Goal: Submit feedback/report problem: Submit feedback/report problem

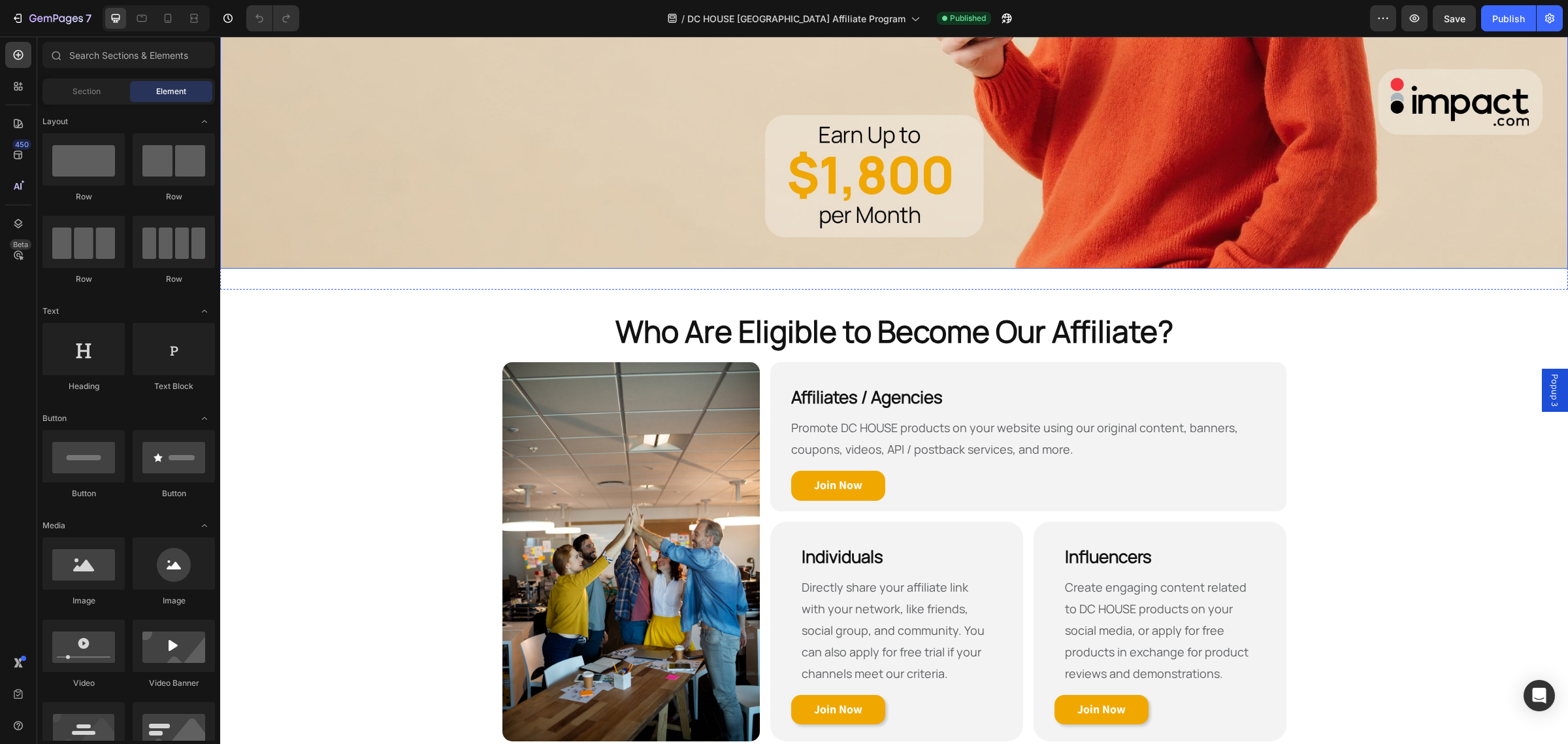
scroll to position [654, 0]
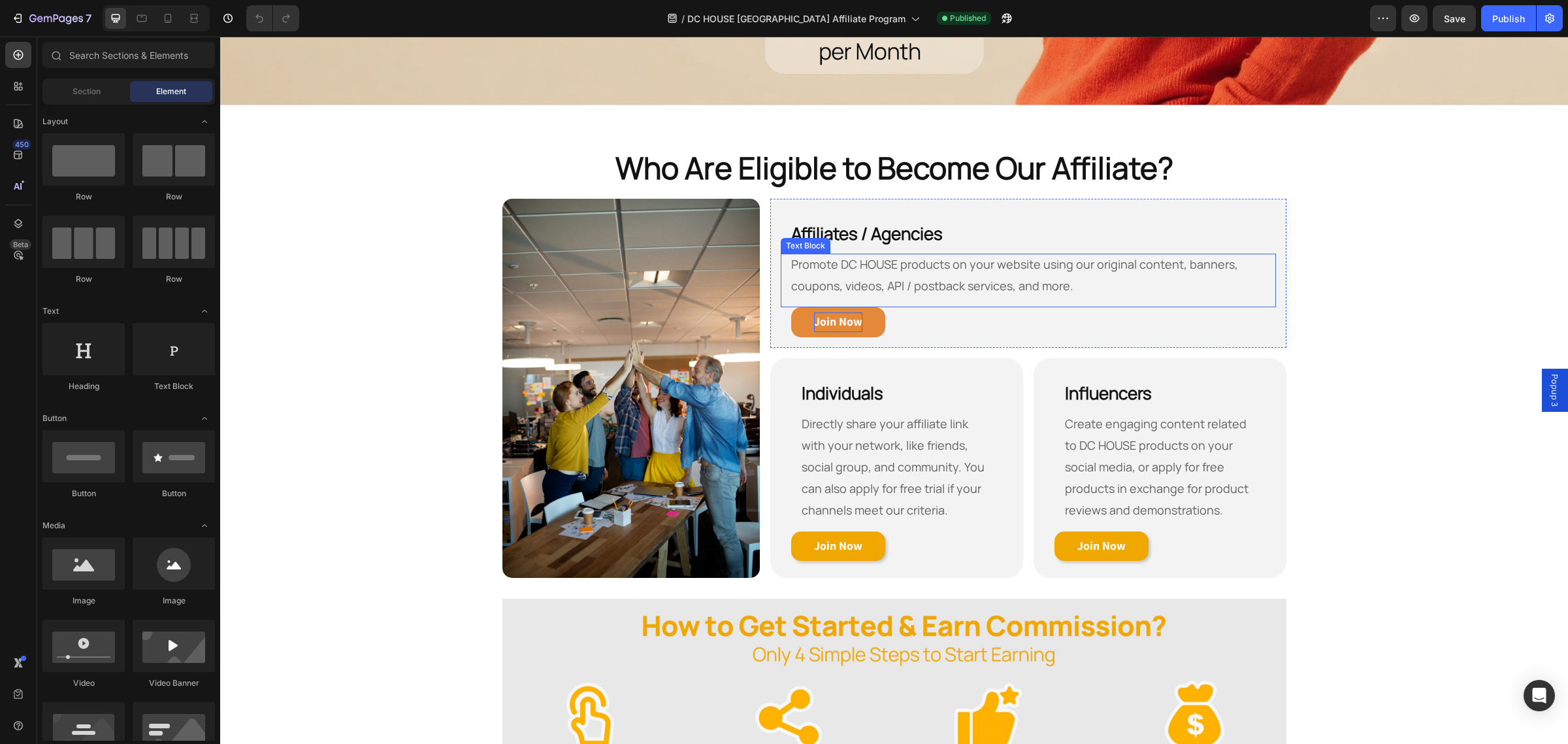
click at [847, 324] on p "Join Now" at bounding box center [838, 322] width 48 height 19
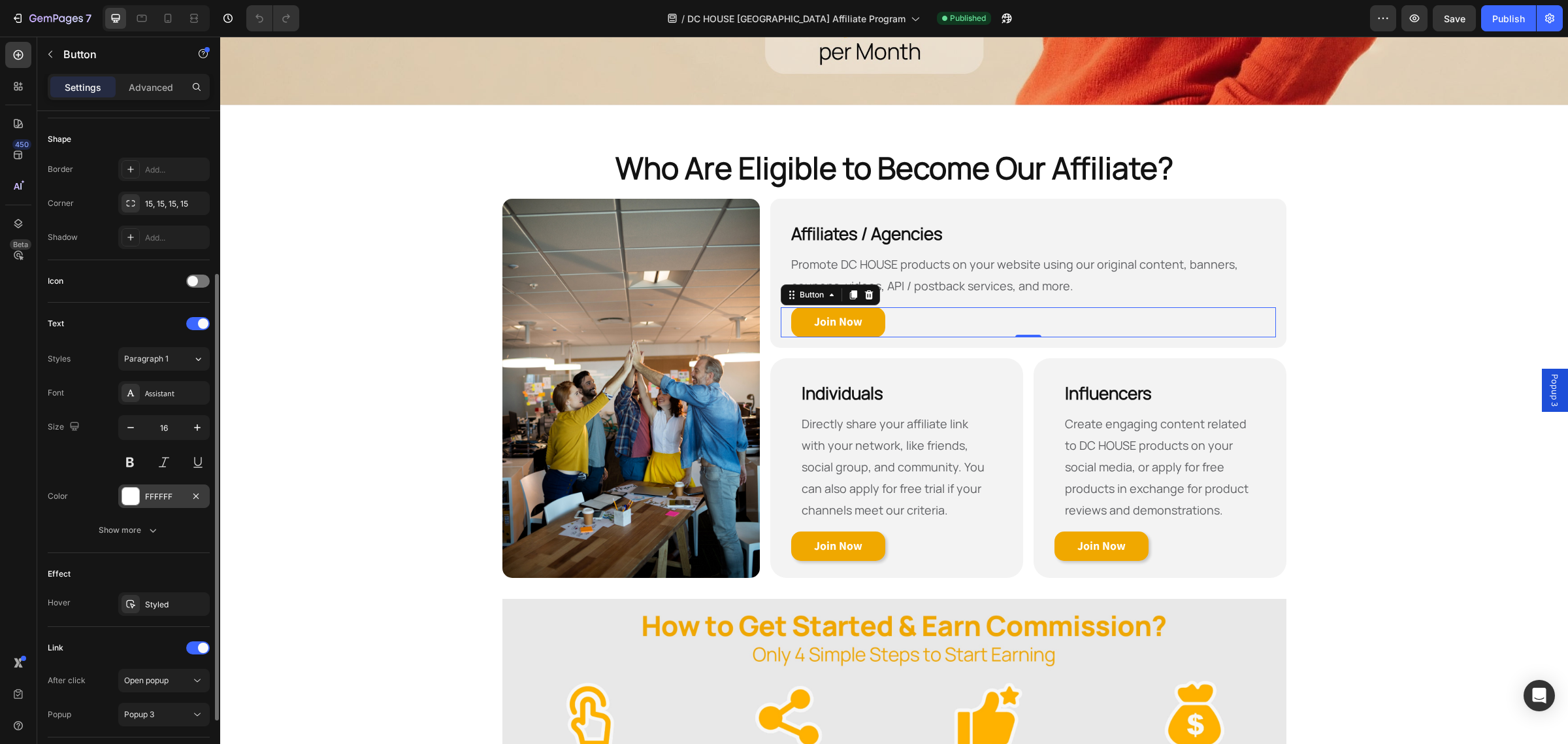
scroll to position [338, 0]
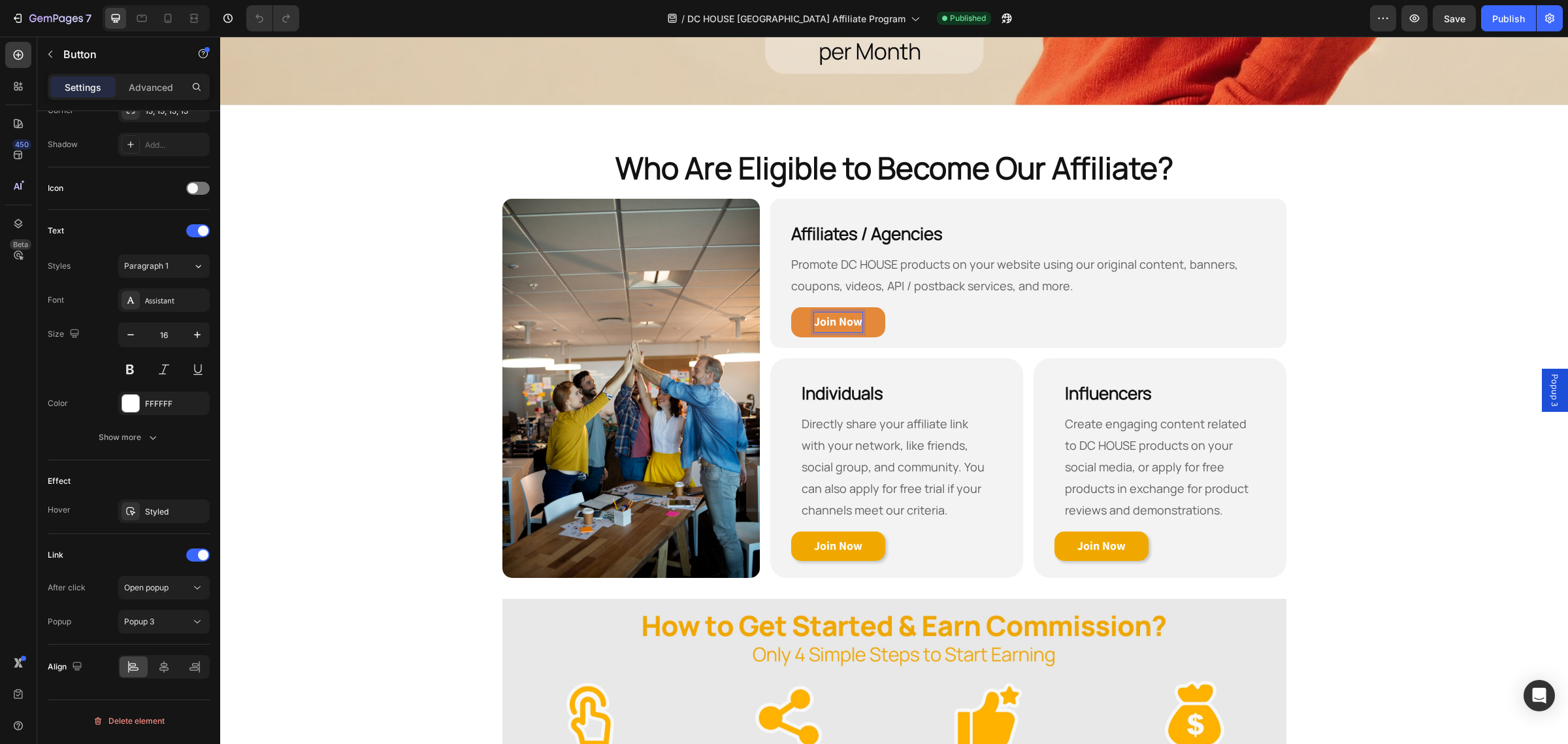
click at [838, 321] on strong "Join Now" at bounding box center [838, 321] width 48 height 15
click at [1540, 696] on icon "Open Intercom Messenger" at bounding box center [1539, 695] width 15 height 17
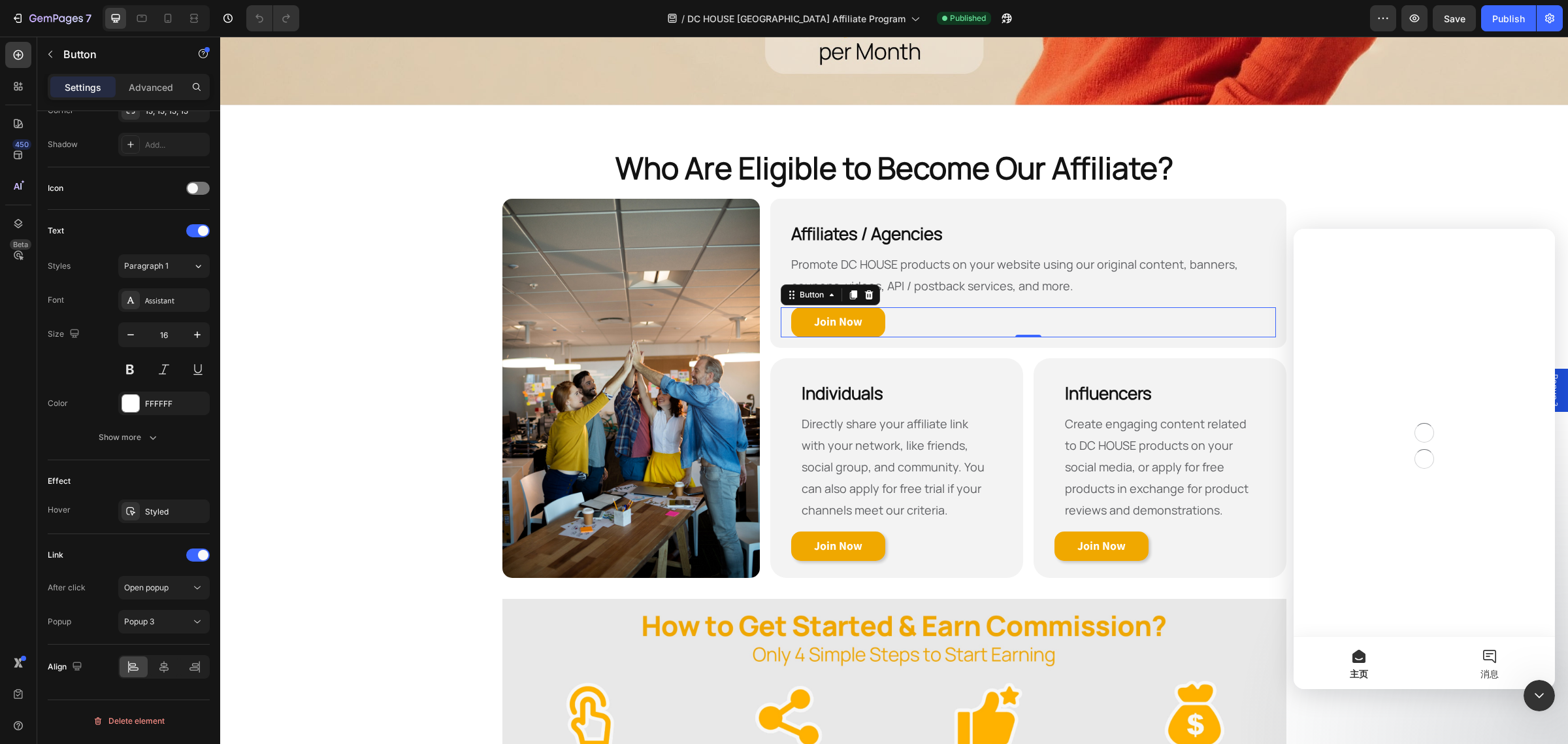
scroll to position [0, 0]
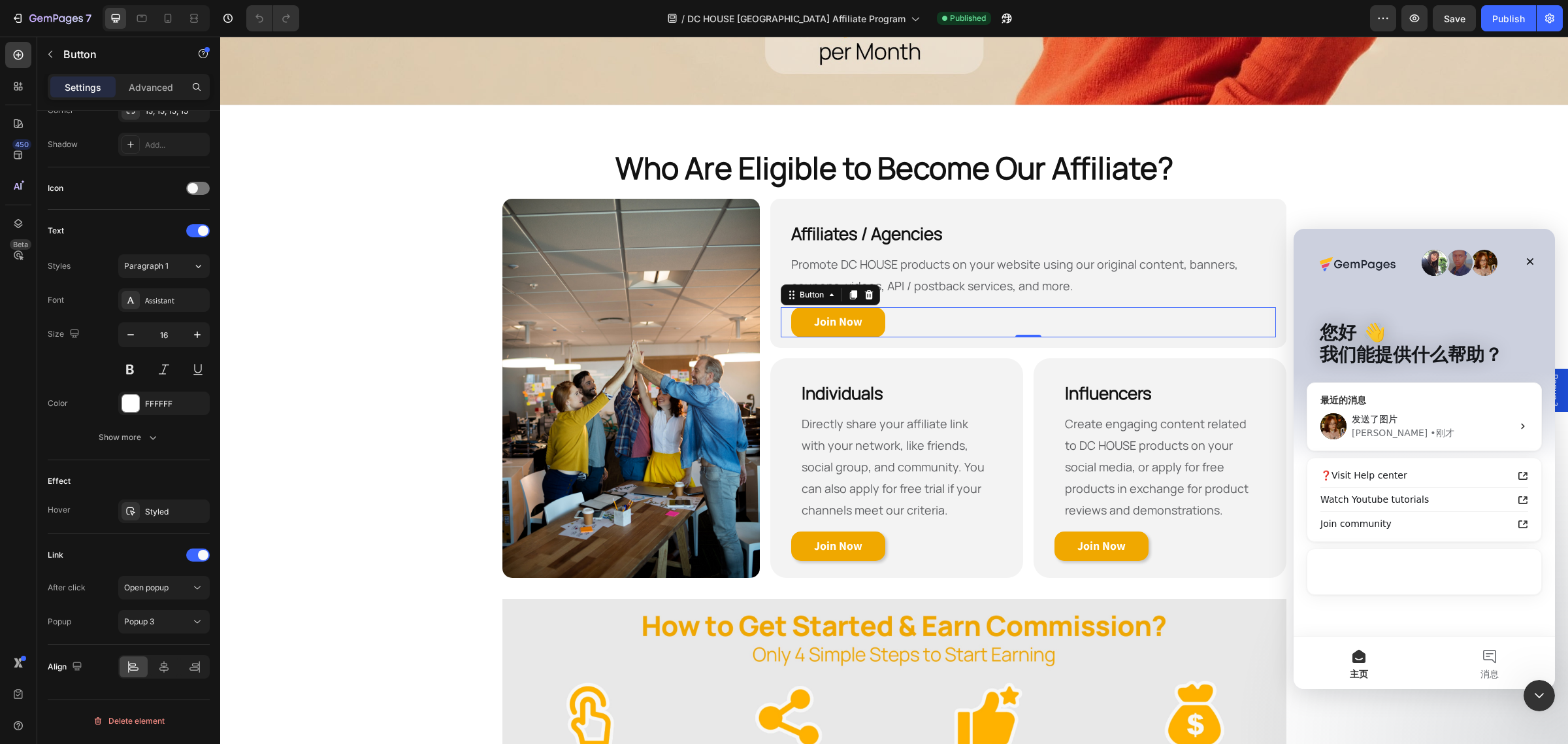
click at [1434, 418] on div "发送了图片" at bounding box center [1432, 419] width 161 height 13
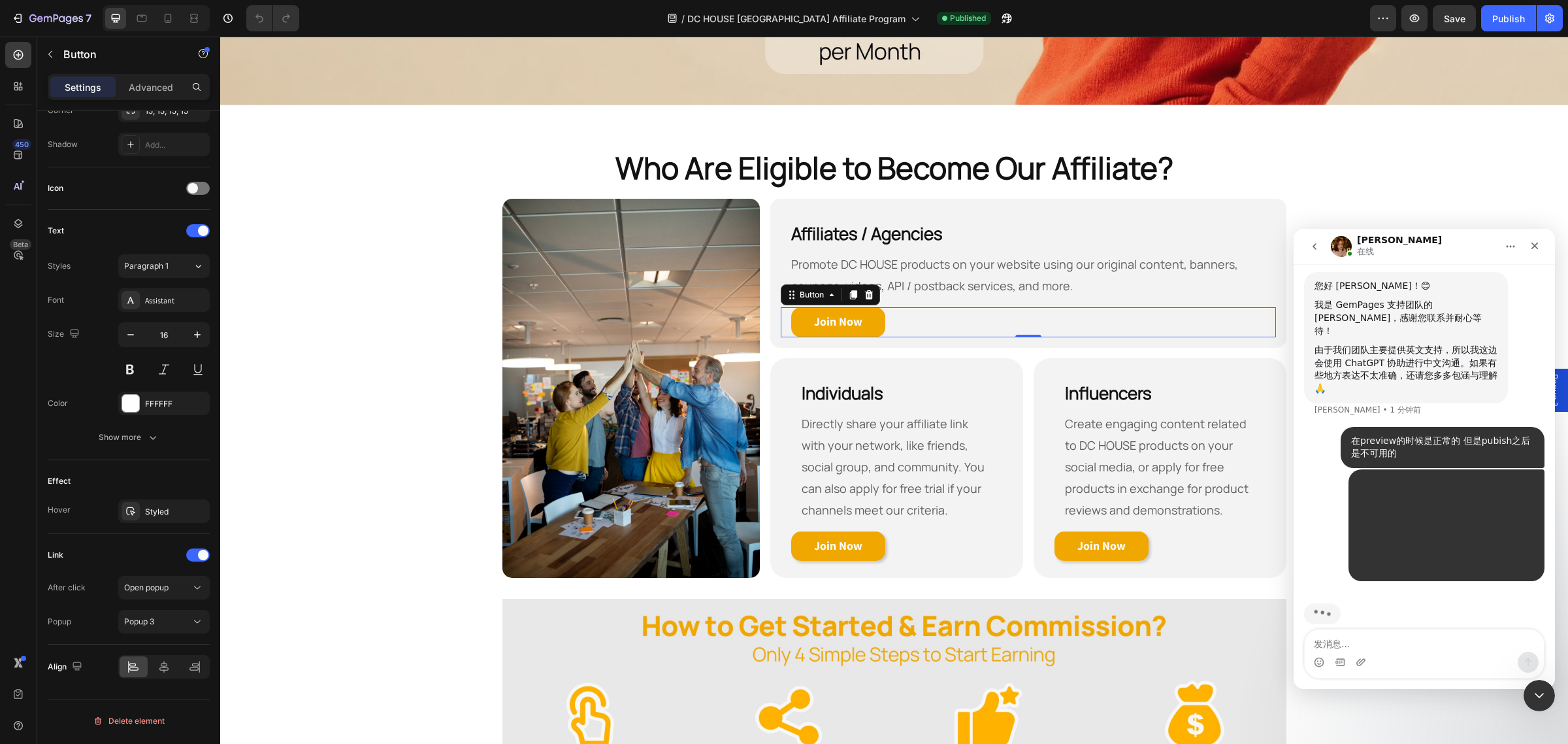
scroll to position [298, 0]
click at [1405, 656] on div "Intercom Messenger" at bounding box center [1424, 662] width 239 height 21
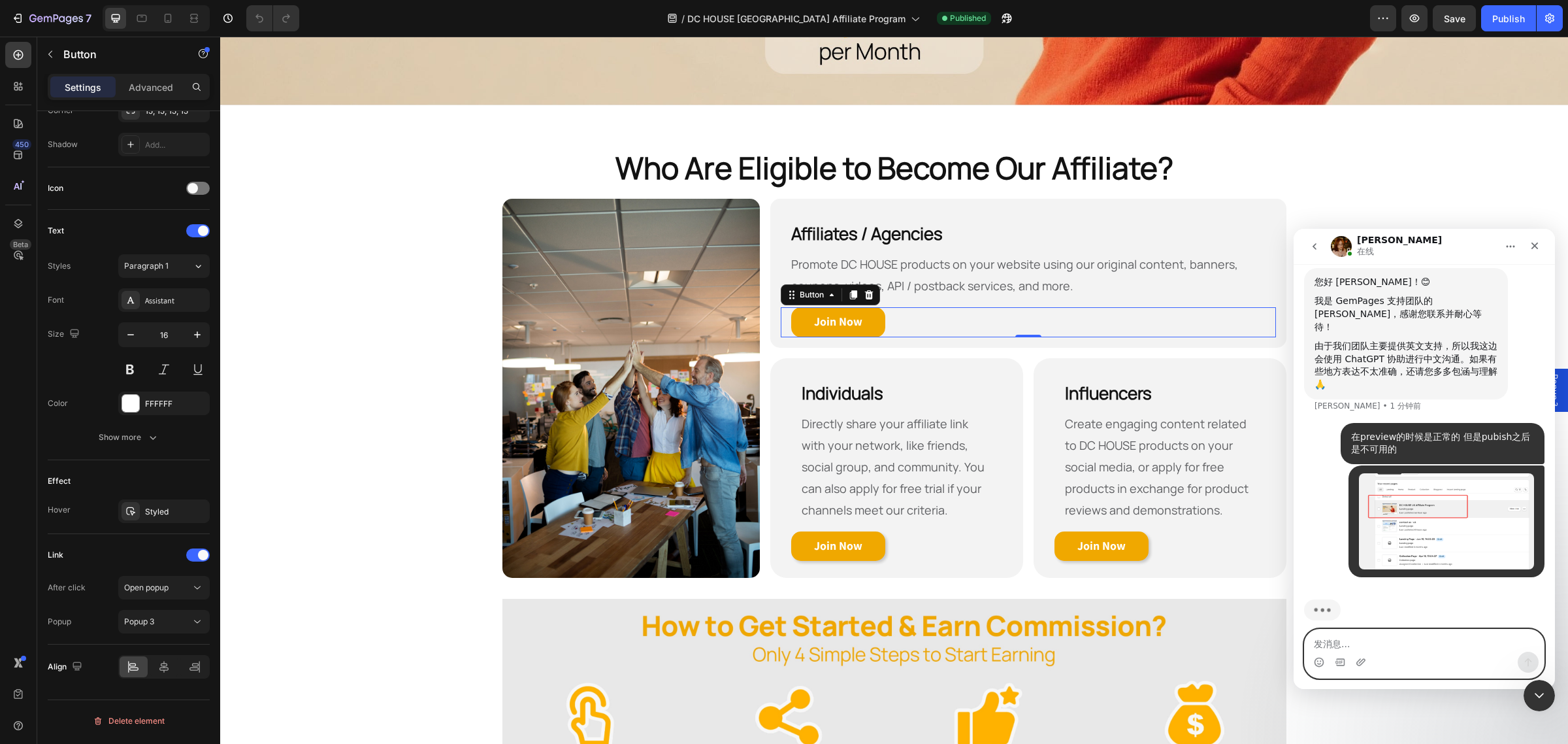
click at [1403, 648] on textarea "发消息..." at bounding box center [1424, 640] width 239 height 22
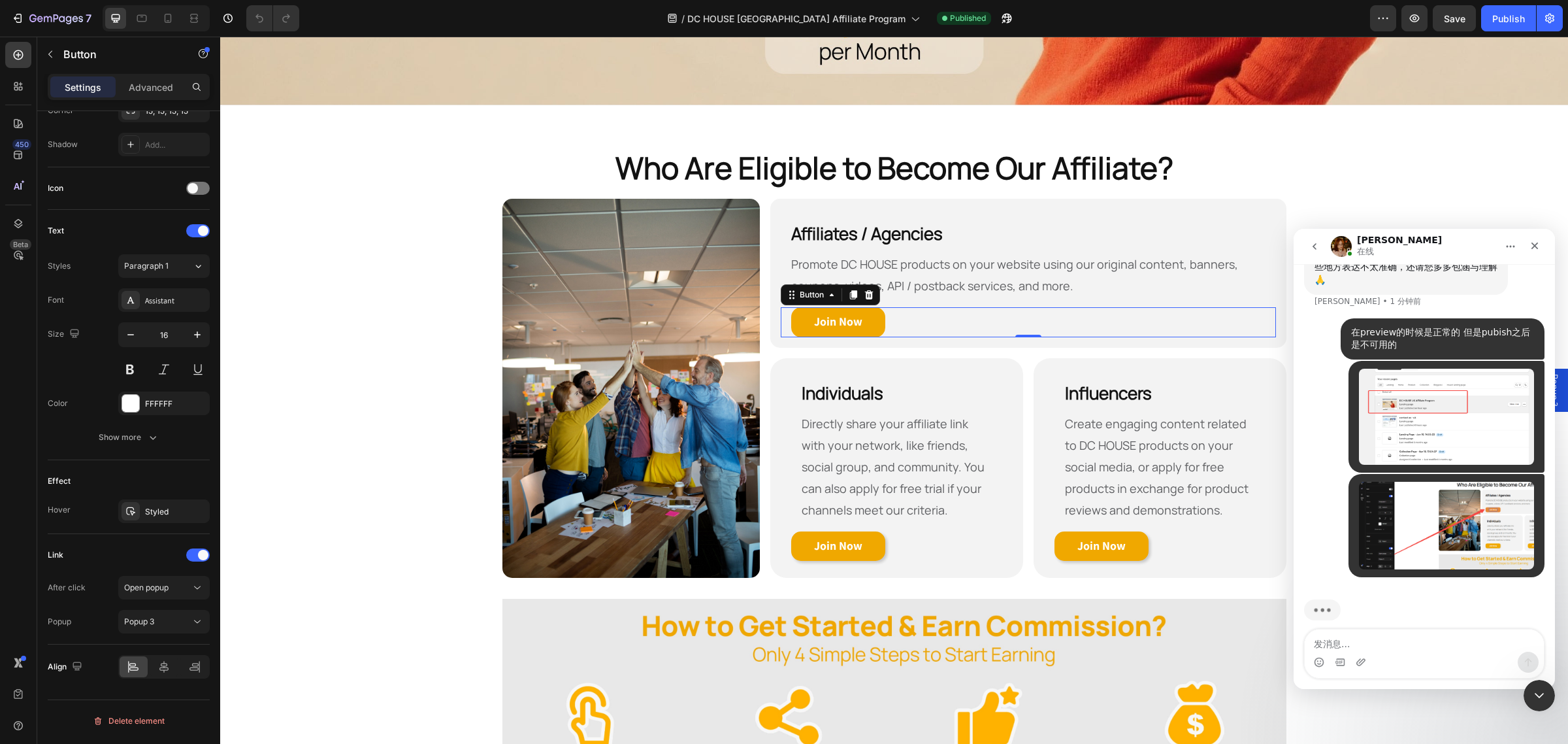
drag, startPoint x: 1391, startPoint y: 331, endPoint x: 1359, endPoint y: 311, distance: 37.7
click at [1380, 326] on div "在preview的时候是正常的 但是pubish之后是不可用的" at bounding box center [1442, 338] width 183 height 25
click at [1343, 318] on div "在preview的时候是正常的 但是pubish之后是不可用的 • 1 分钟前" at bounding box center [1442, 338] width 203 height 41
click at [1411, 327] on div "在preview的时候是正常的 但是pubish之后是不可用的" at bounding box center [1442, 338] width 183 height 25
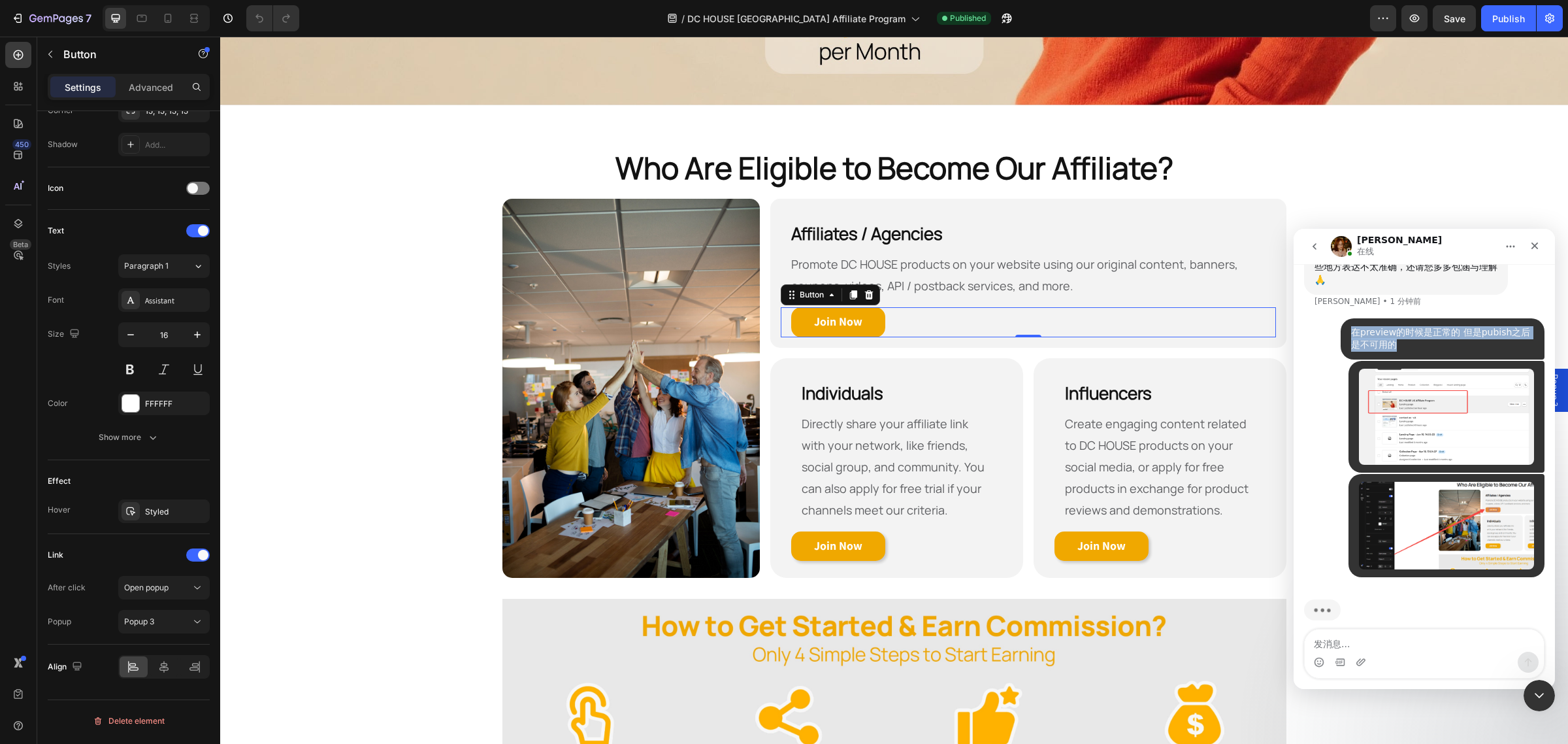
drag, startPoint x: 1394, startPoint y: 331, endPoint x: 1341, endPoint y: 321, distance: 53.9
click at [1341, 321] on div "在preview的时候是正常的 但是pubish之后是不可用的 • 1 分钟前" at bounding box center [1442, 338] width 203 height 41
copy div "在preview的时候是正常的 但是pubish之后是不可用的"
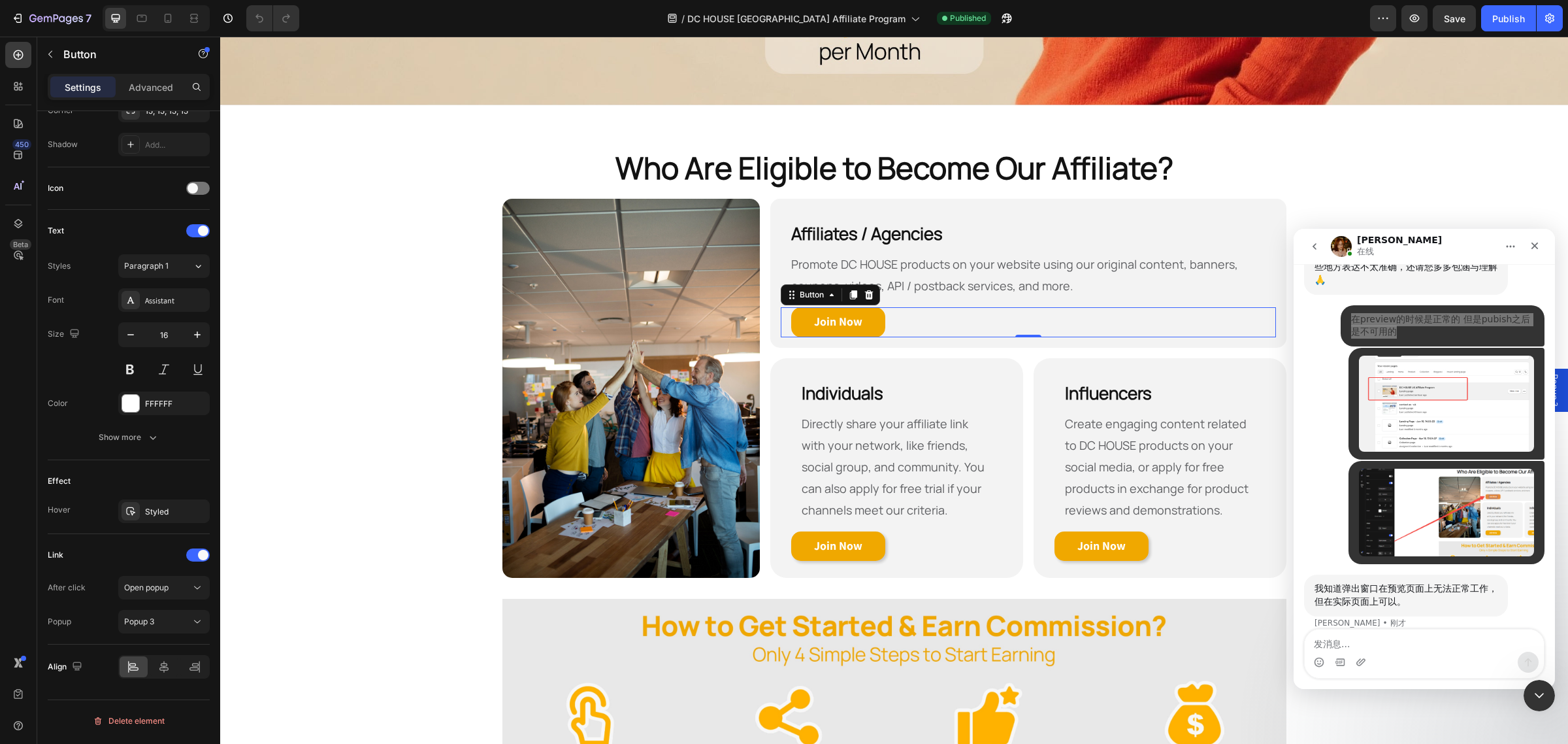
scroll to position [404, 0]
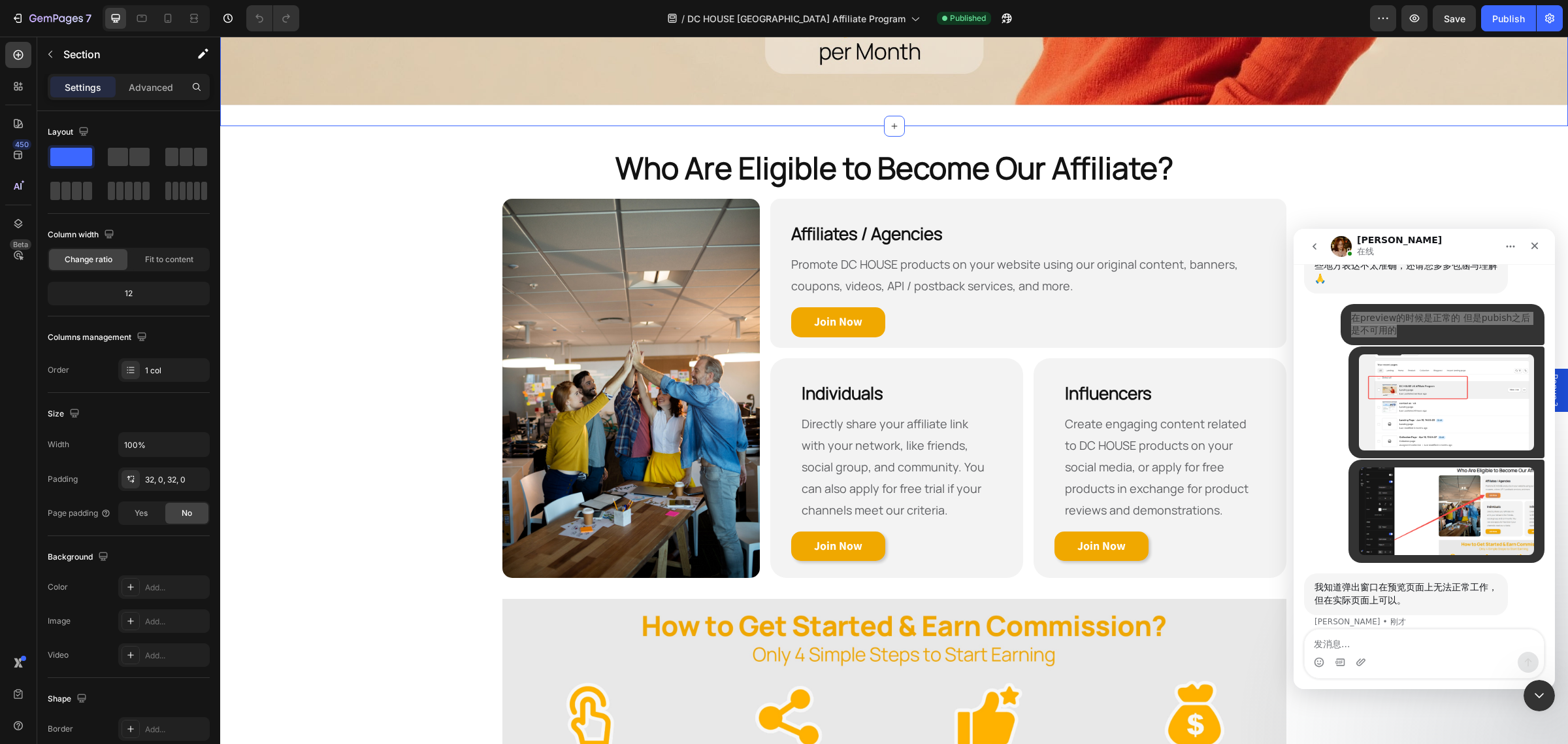
scroll to position [454, 0]
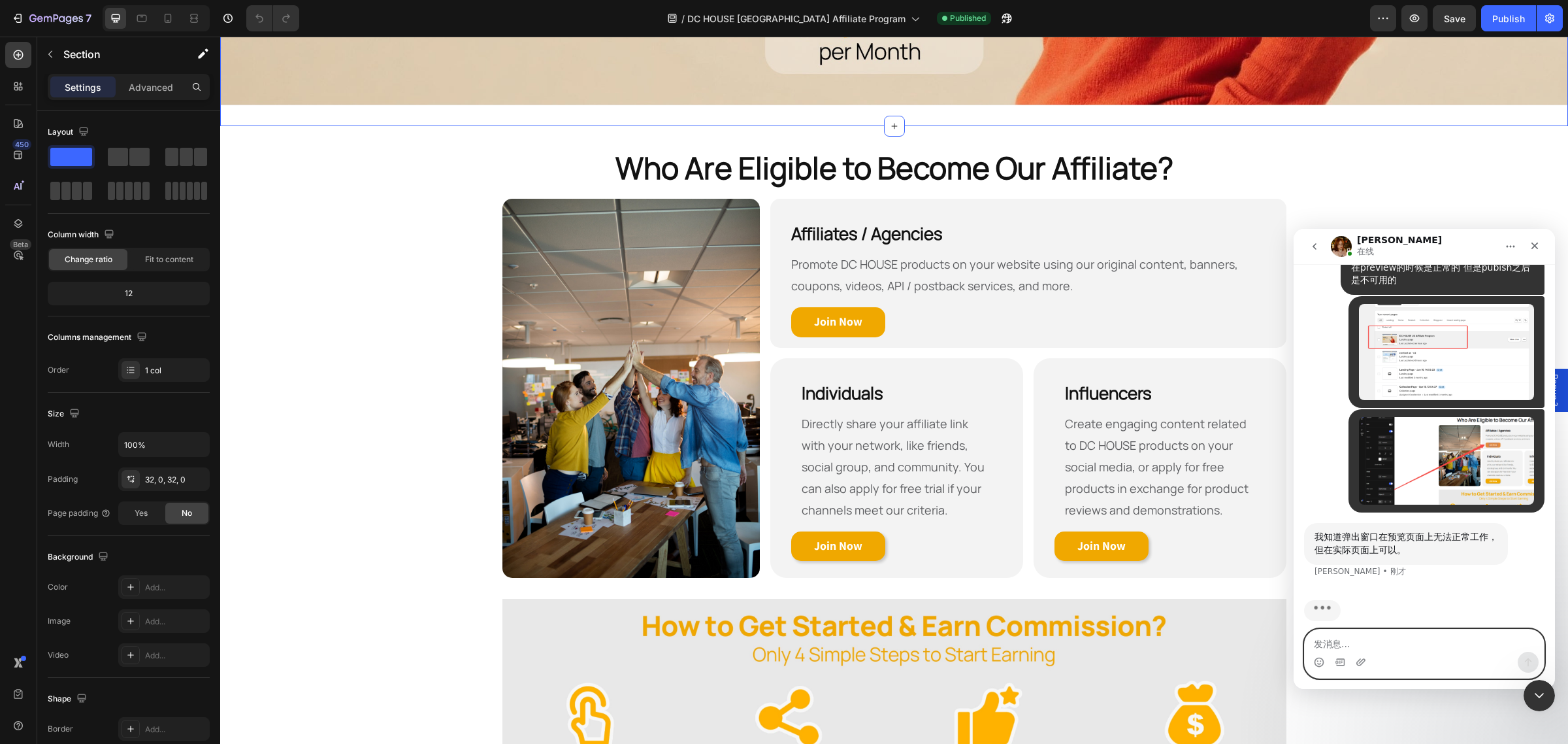
click at [1389, 644] on textarea "发消息..." at bounding box center [1424, 640] width 239 height 22
paste textarea "t works fine in preview mode, but after publishing it becomes unavailable."
type textarea "t works fine in preview mode, but after publishing it becomes unavailable."
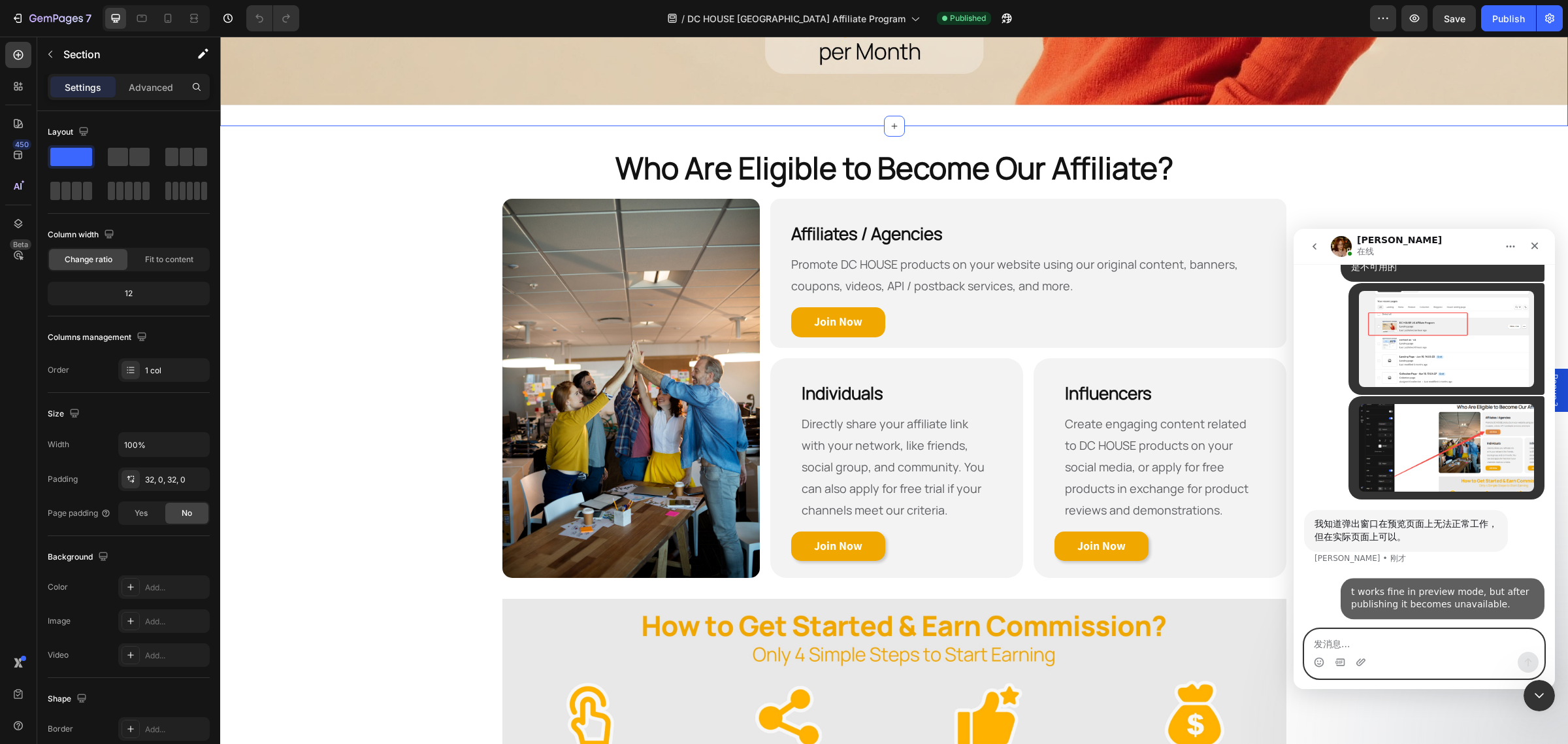
scroll to position [506, 0]
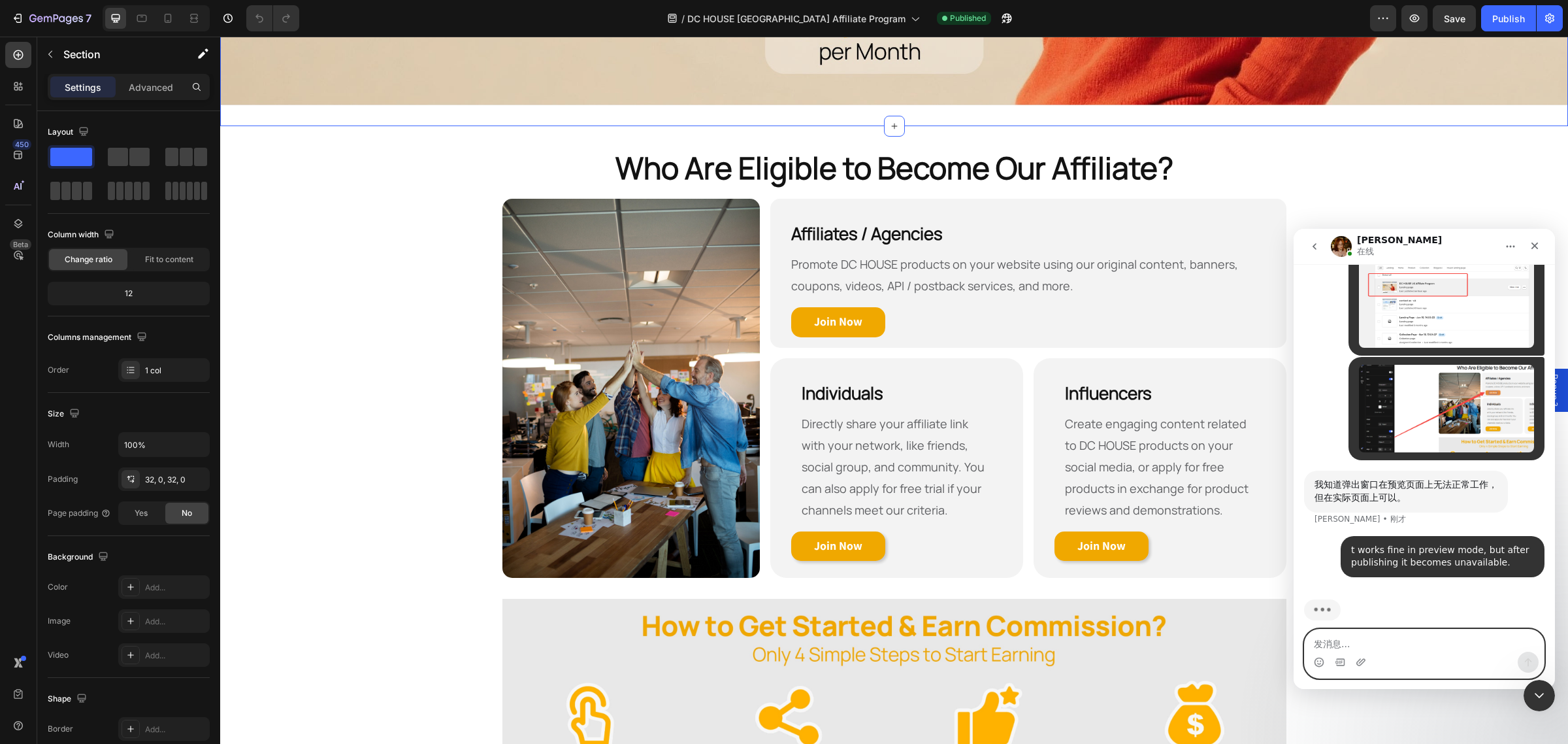
click at [1409, 641] on textarea "发消息..." at bounding box center [1424, 640] width 239 height 22
type textarea "也"
type textarea "yes"
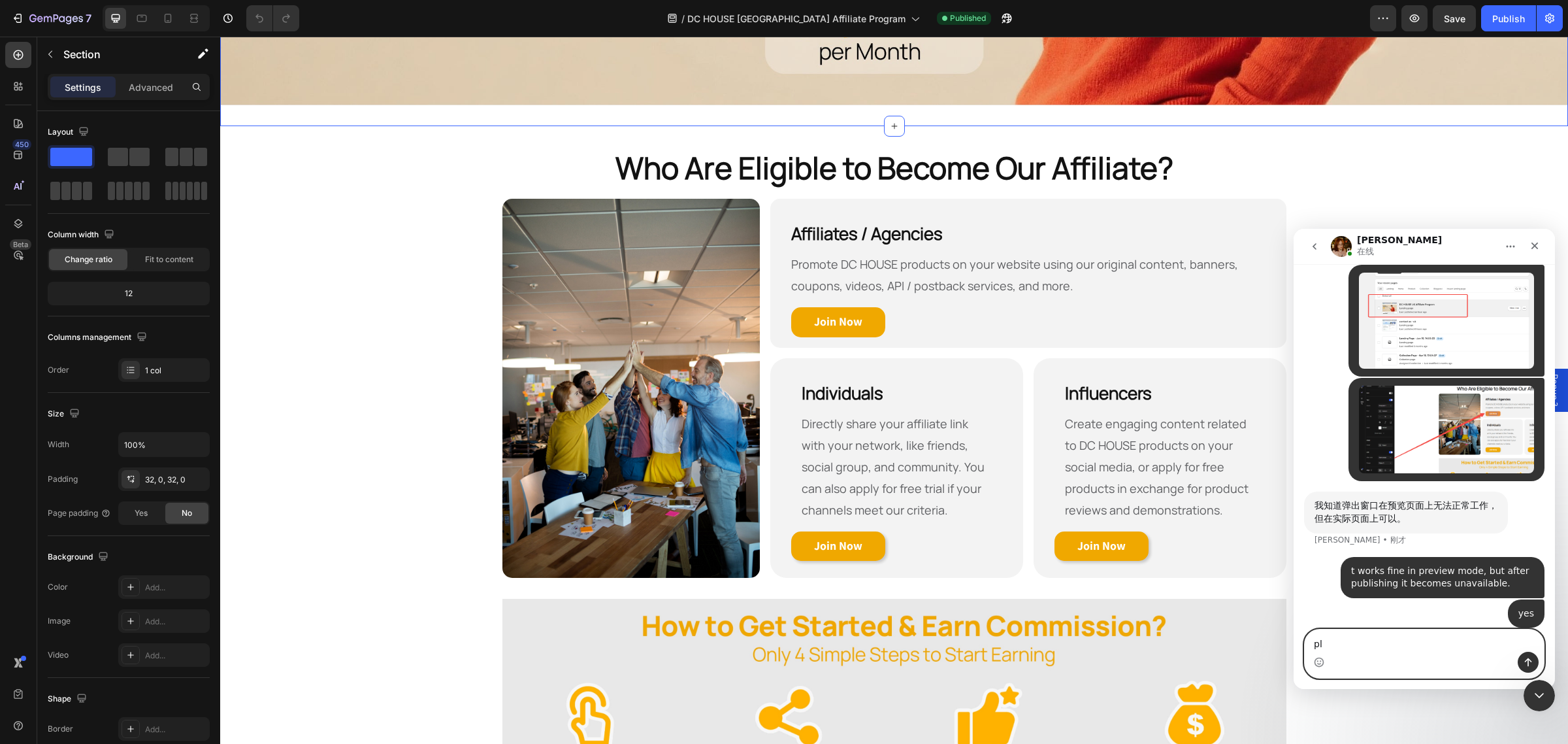
scroll to position [536, 0]
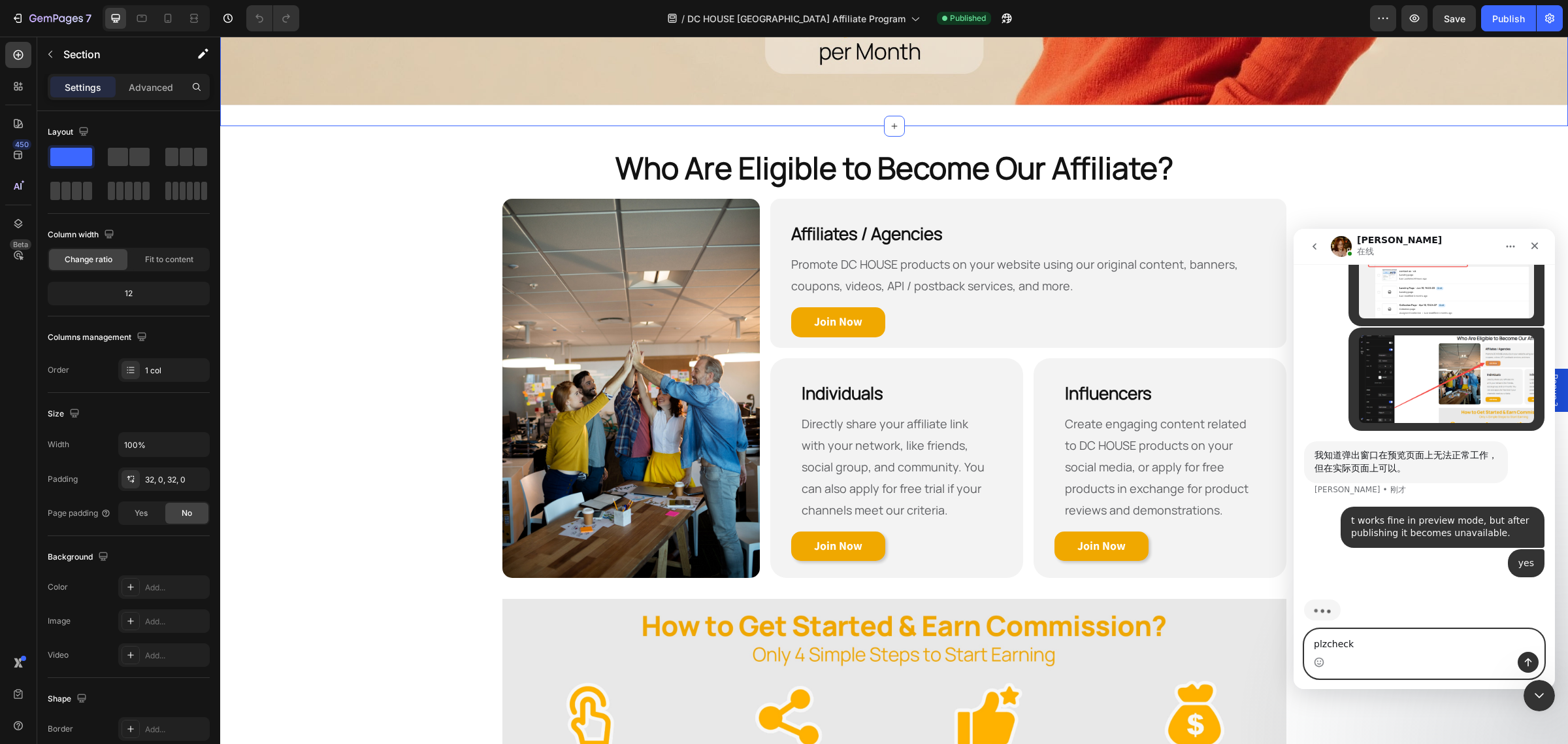
type textarea "plz check"
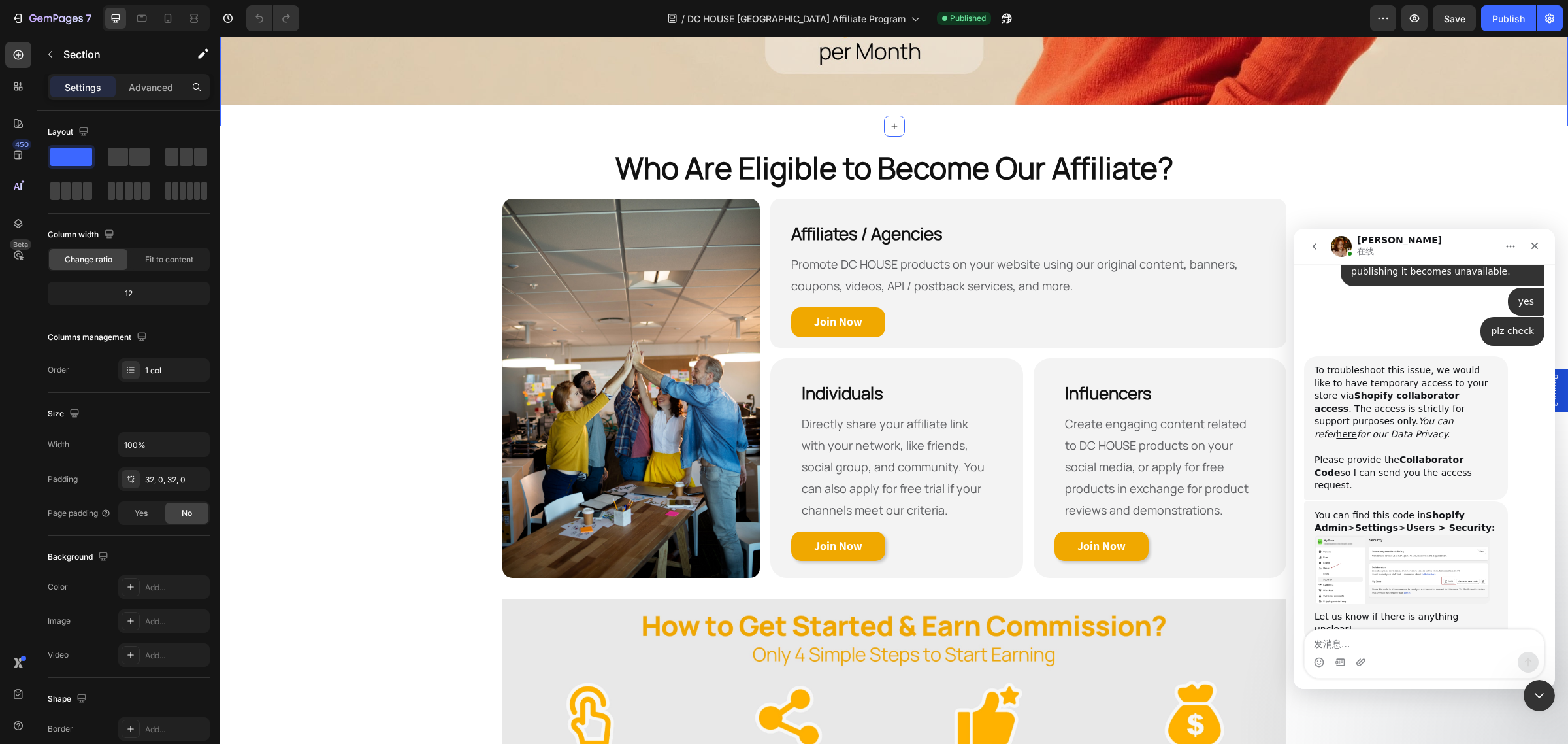
scroll to position [787, 0]
click at [16, 16] on icon "button" at bounding box center [18, 19] width 13 height 13
